Goal: Use online tool/utility

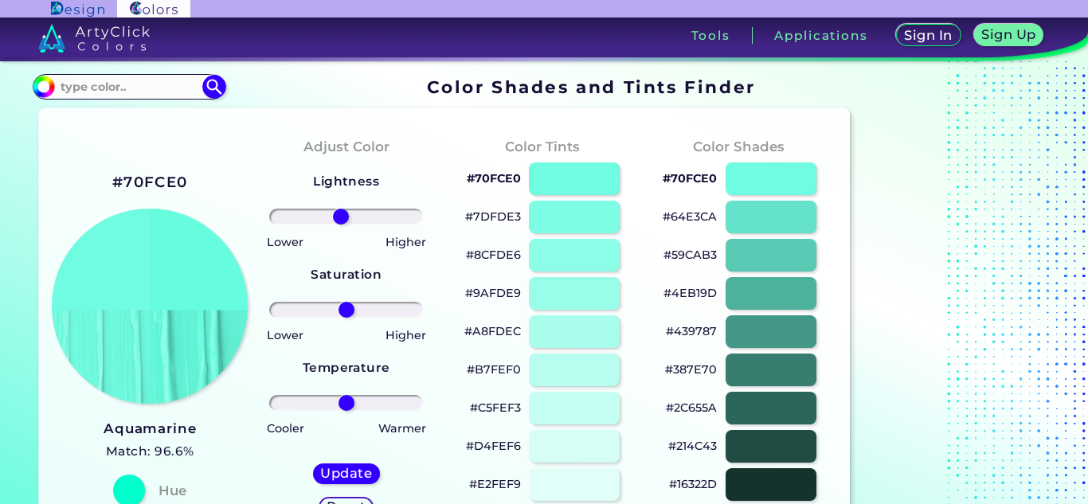
type input "-8"
click at [340, 215] on input "range" at bounding box center [346, 217] width 154 height 16
drag, startPoint x: 346, startPoint y: 305, endPoint x: 418, endPoint y: 308, distance: 71.7
type input "100"
click at [418, 308] on input "range" at bounding box center [346, 310] width 154 height 16
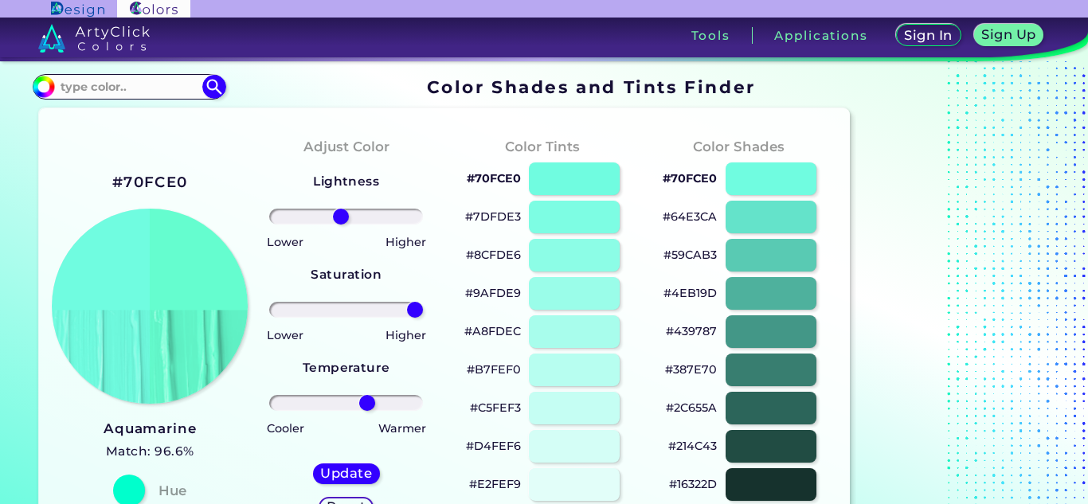
drag, startPoint x: 342, startPoint y: 403, endPoint x: 366, endPoint y: 408, distance: 24.4
type input "30"
click at [366, 408] on input "range" at bounding box center [346, 403] width 154 height 16
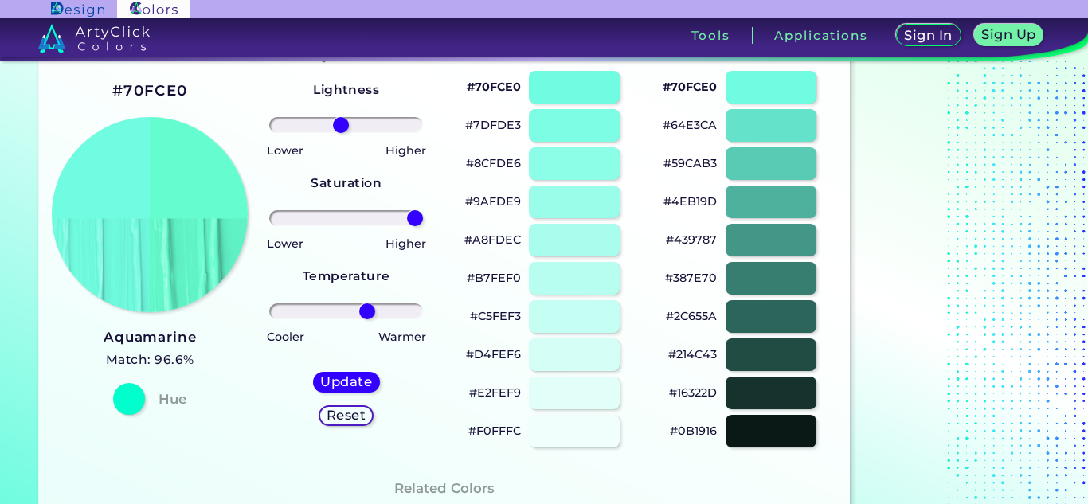
scroll to position [94, 0]
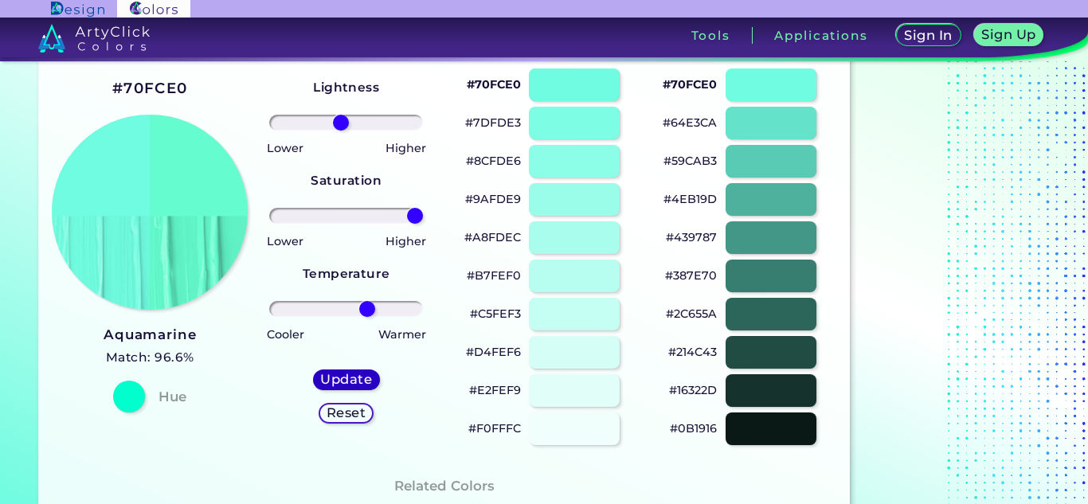
click at [322, 376] on h5 "Update" at bounding box center [345, 379] width 47 height 12
type input "#65fdcf"
type input "0"
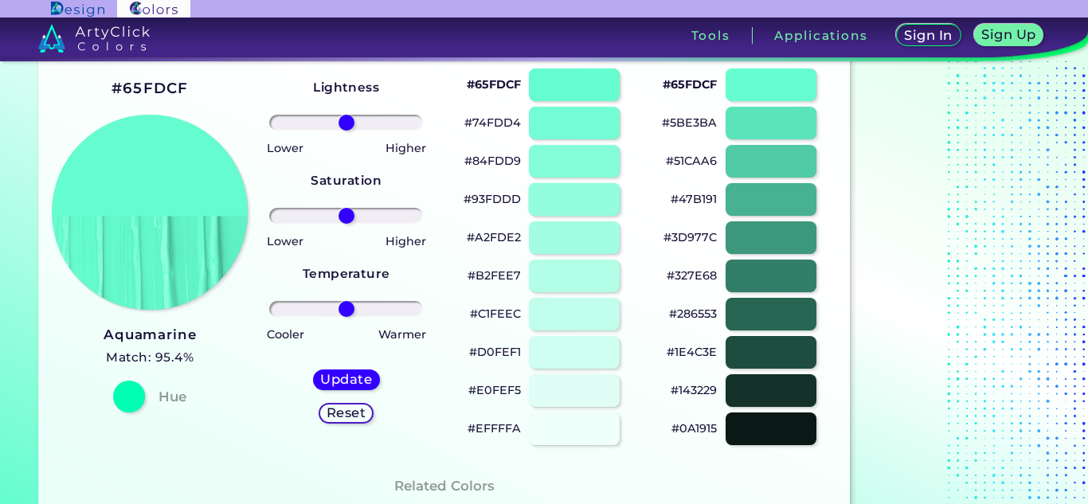
click at [552, 193] on div at bounding box center [574, 199] width 92 height 33
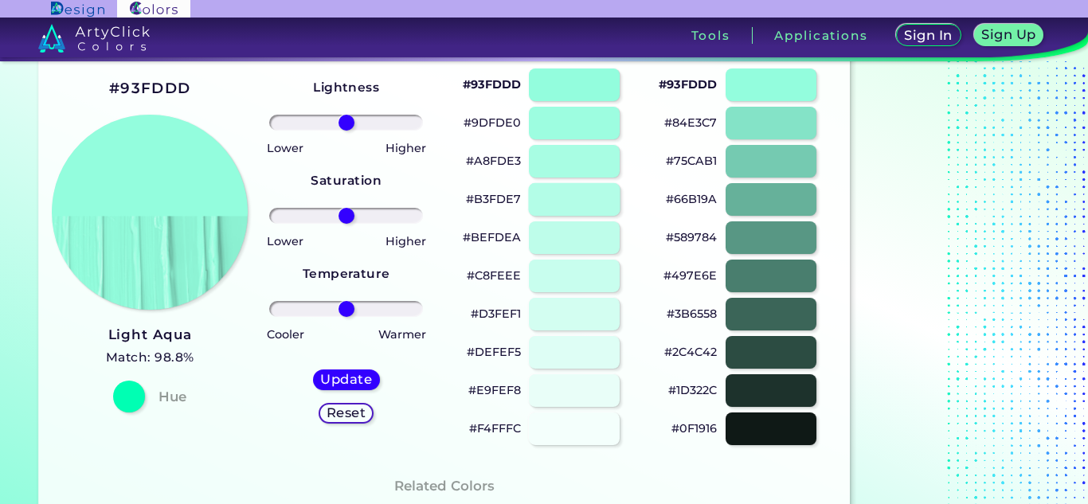
click at [564, 213] on div at bounding box center [574, 199] width 92 height 33
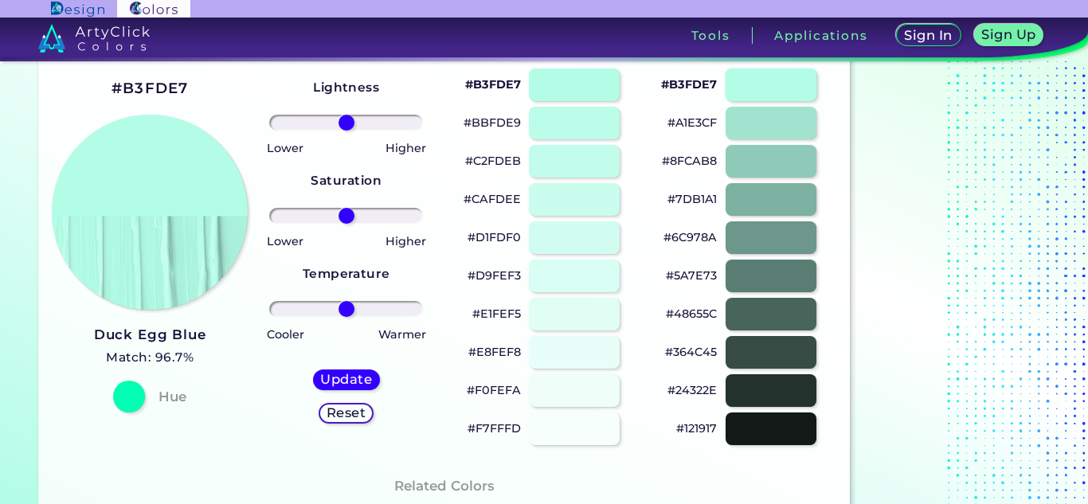
click at [749, 92] on div at bounding box center [771, 84] width 92 height 33
click at [760, 115] on div at bounding box center [771, 123] width 92 height 33
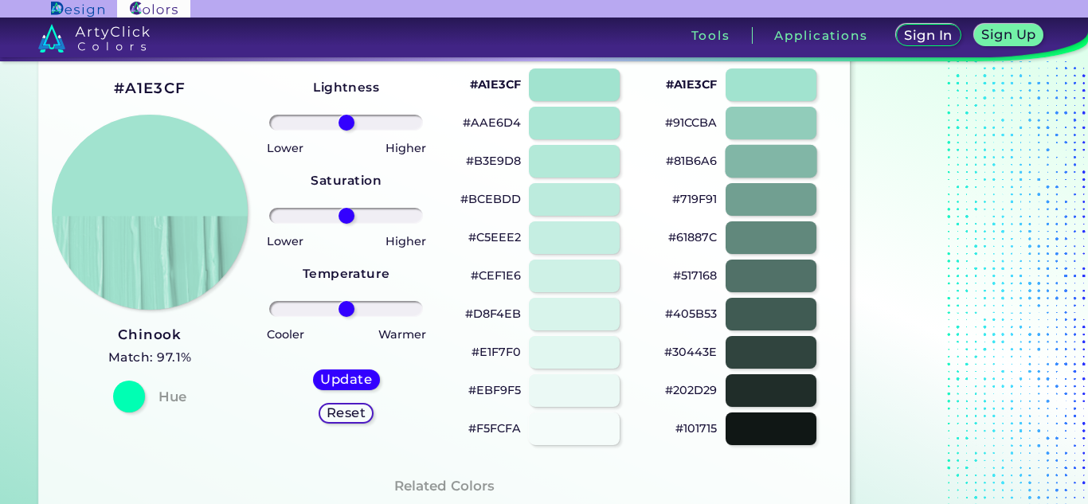
click at [772, 157] on div at bounding box center [771, 161] width 92 height 33
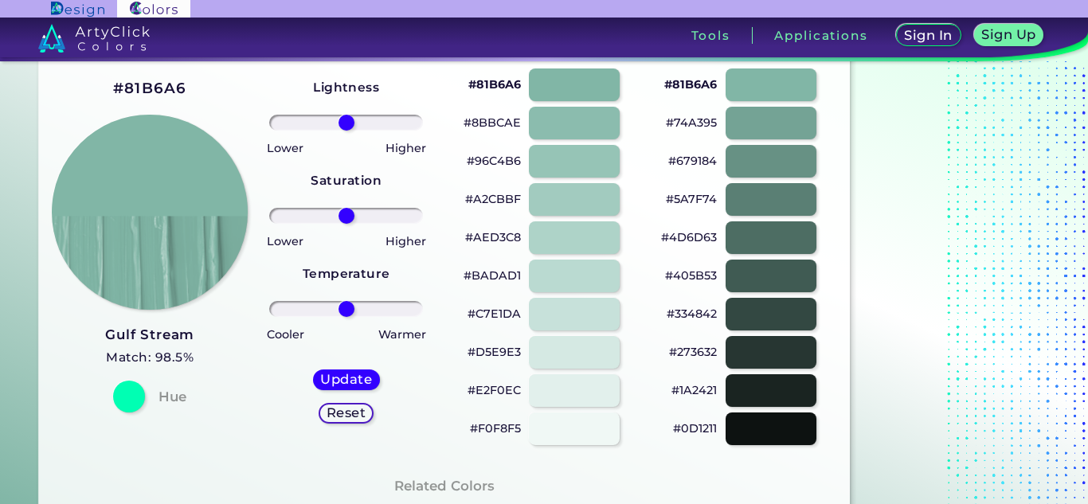
click at [780, 143] on div "#679184" at bounding box center [738, 161] width 171 height 38
click at [776, 132] on div at bounding box center [771, 123] width 92 height 33
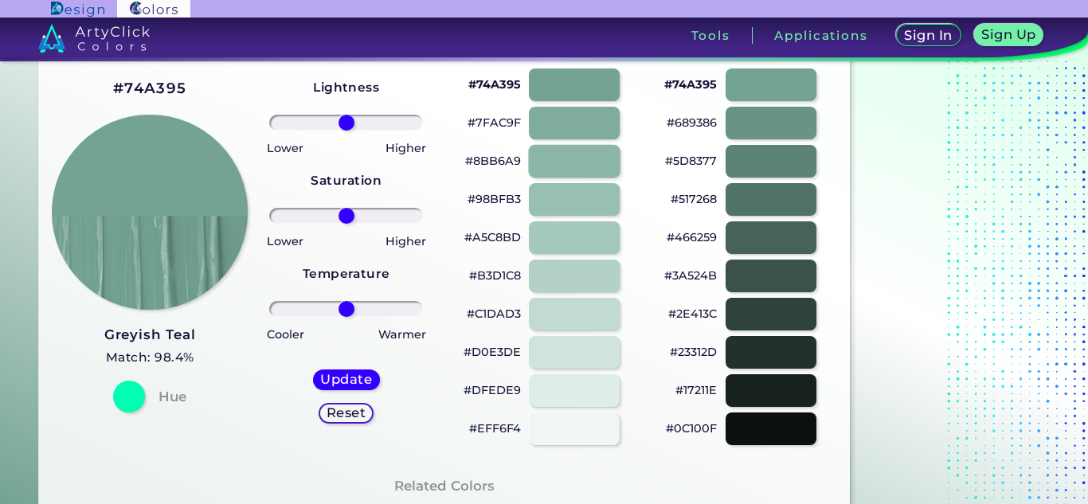
click at [560, 152] on div at bounding box center [574, 161] width 92 height 33
type input "#8bb6a9"
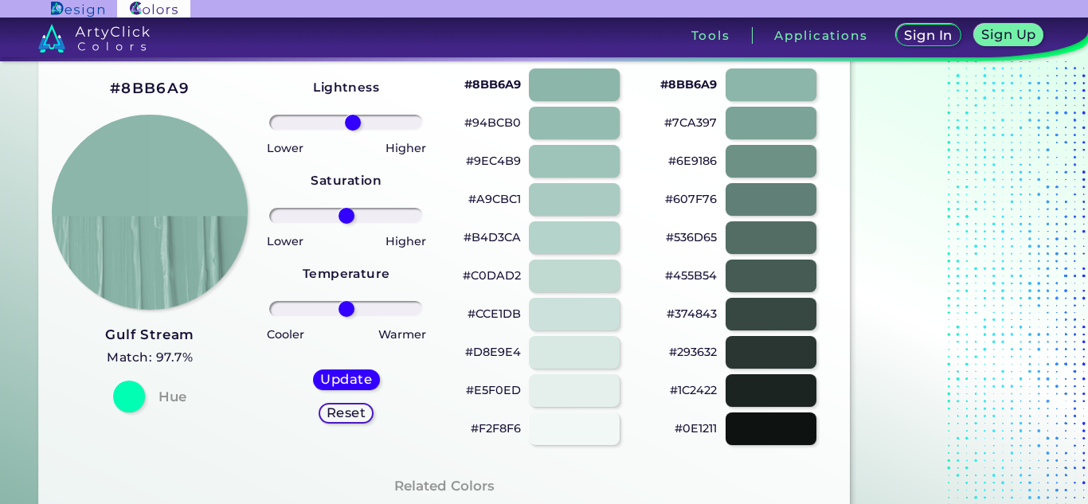
drag, startPoint x: 343, startPoint y: 119, endPoint x: 353, endPoint y: 136, distance: 20.0
type input "10"
click at [353, 131] on input "range" at bounding box center [346, 123] width 154 height 16
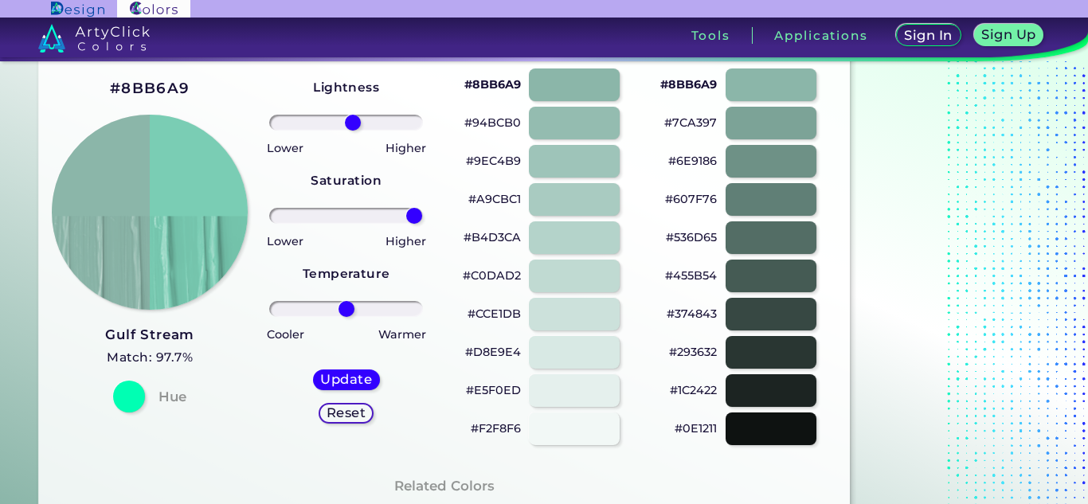
drag, startPoint x: 352, startPoint y: 213, endPoint x: 413, endPoint y: 218, distance: 61.6
type input "98"
click at [413, 218] on input "range" at bounding box center [346, 216] width 154 height 16
type input "-6"
click at [342, 312] on input "range" at bounding box center [346, 309] width 154 height 16
